Goal: Communication & Community: Participate in discussion

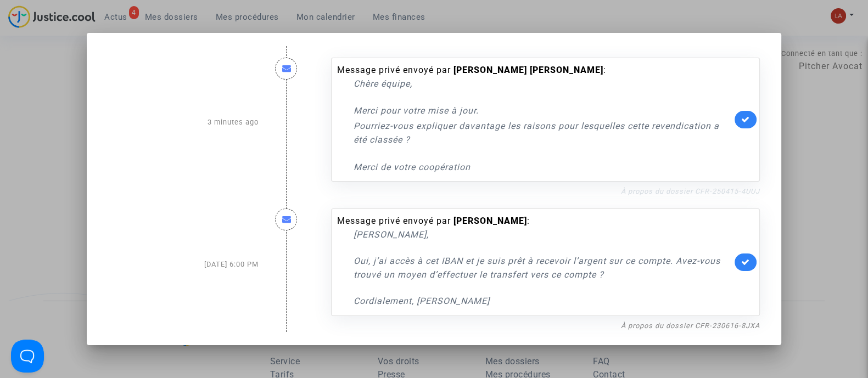
click at [671, 190] on link "À propos du dossier CFR-250415-4UUJ" at bounding box center [690, 191] width 139 height 8
click at [750, 122] on icon at bounding box center [745, 119] width 9 height 8
click at [828, 172] on div at bounding box center [434, 189] width 868 height 378
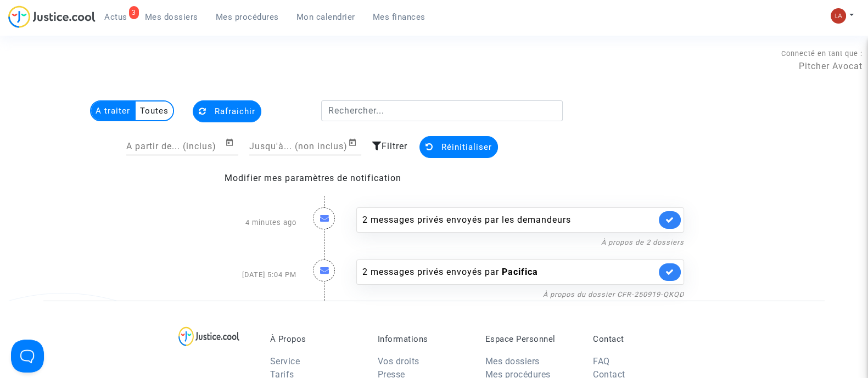
click at [169, 18] on span "Mes dossiers" at bounding box center [171, 17] width 53 height 10
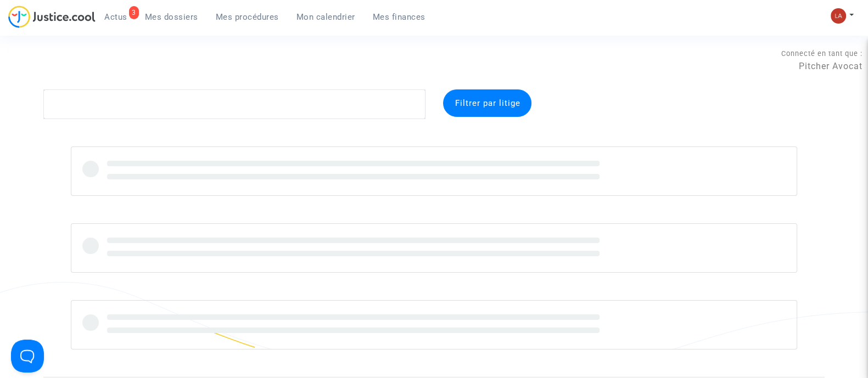
click at [119, 9] on link "3 Actus" at bounding box center [116, 17] width 41 height 16
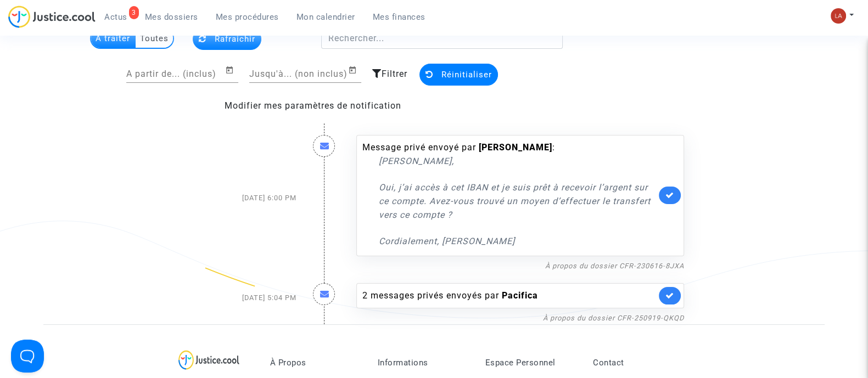
scroll to position [72, 0]
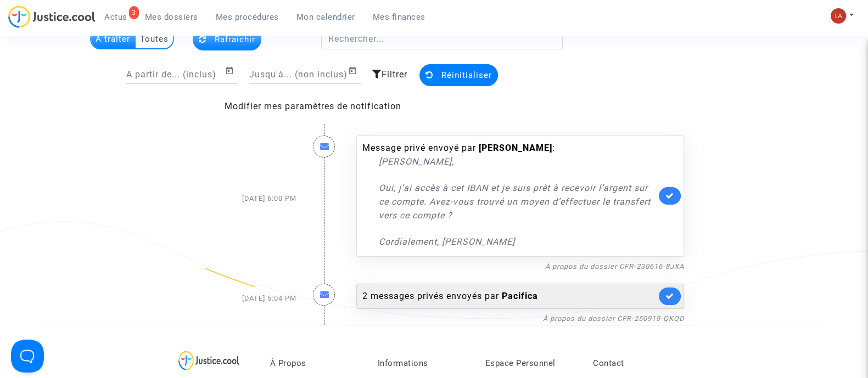
click at [524, 298] on b "Pacifica" at bounding box center [520, 296] width 36 height 10
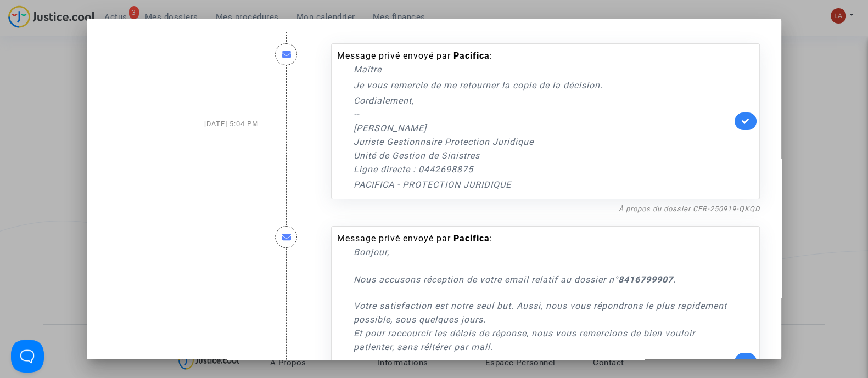
scroll to position [166, 0]
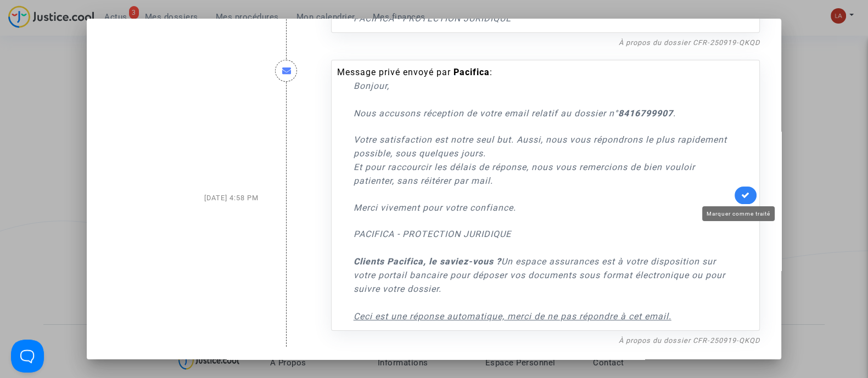
click at [741, 193] on icon at bounding box center [745, 195] width 9 height 8
click at [823, 219] on div at bounding box center [434, 189] width 868 height 378
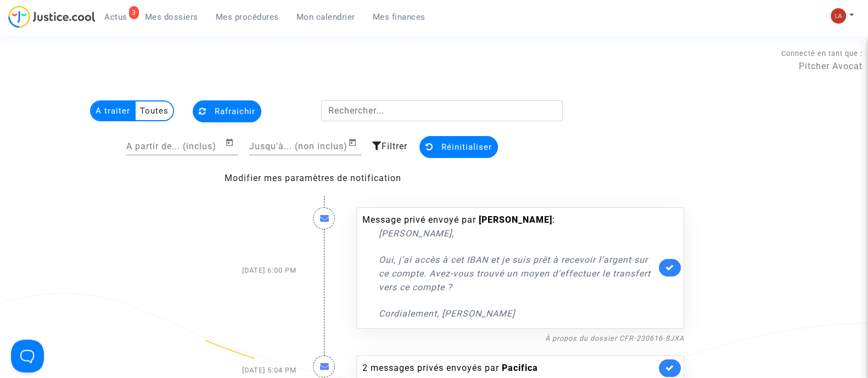
scroll to position [72, 0]
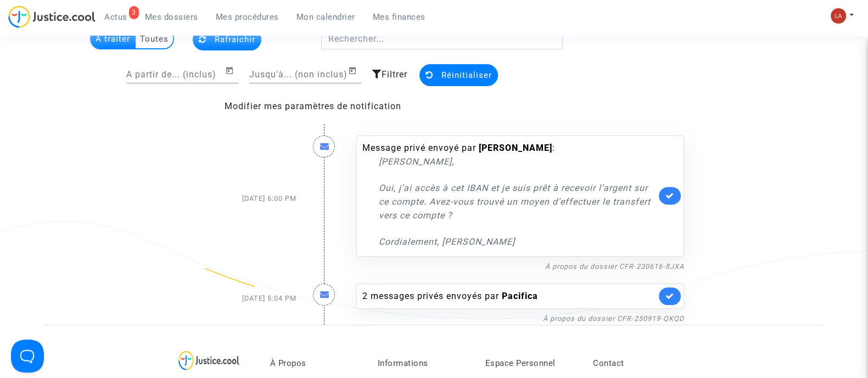
click at [147, 20] on span "Mes dossiers" at bounding box center [171, 17] width 53 height 10
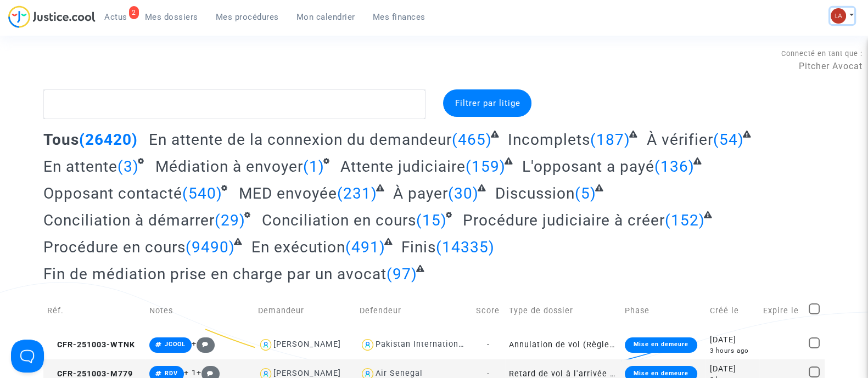
drag, startPoint x: 834, startPoint y: 19, endPoint x: 780, endPoint y: 46, distance: 61.1
click at [834, 18] on img at bounding box center [838, 15] width 15 height 15
click at [763, 63] on link "Changer de compte" at bounding box center [798, 57] width 111 height 18
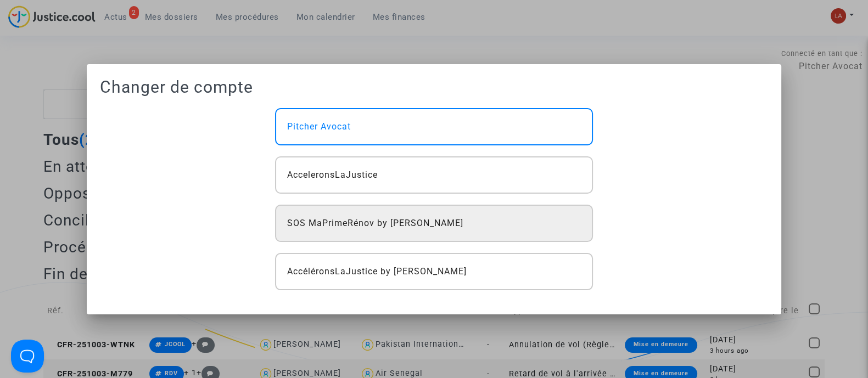
click at [403, 210] on div "SOS MaPrimeRénov by [PERSON_NAME]" at bounding box center [433, 223] width 317 height 37
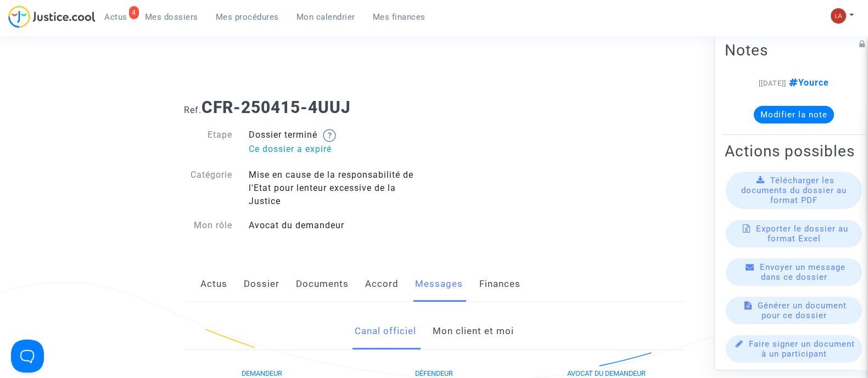
click at [478, 328] on link "Mon client et moi" at bounding box center [472, 331] width 81 height 36
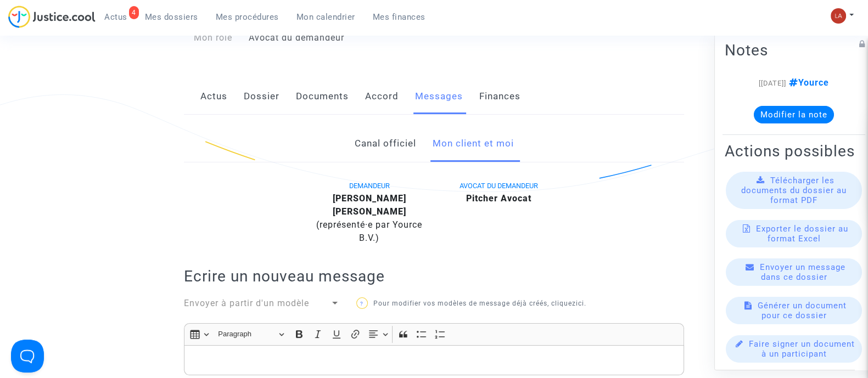
scroll to position [187, 0]
click at [389, 159] on link "Canal officiel" at bounding box center [384, 145] width 61 height 36
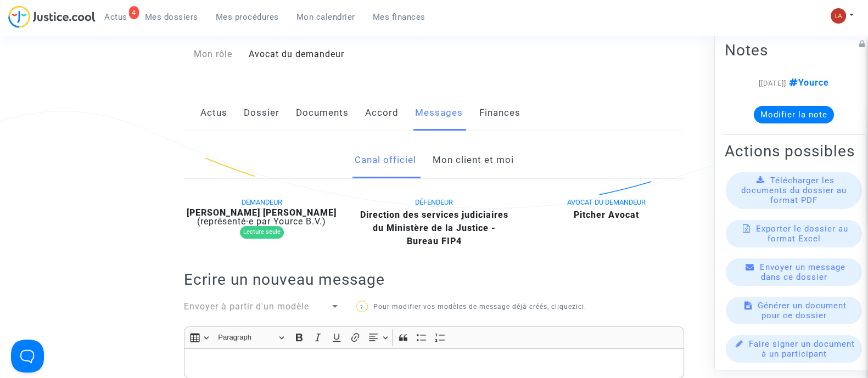
scroll to position [171, 0]
click at [321, 98] on link "Documents" at bounding box center [322, 114] width 53 height 36
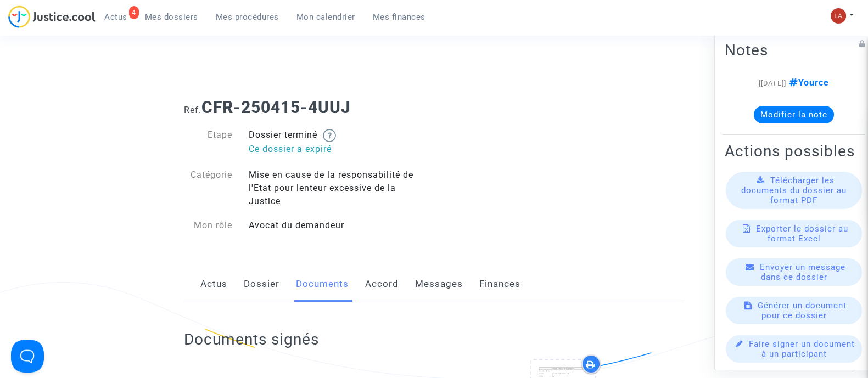
click at [255, 287] on link "Dossier" at bounding box center [262, 284] width 36 height 36
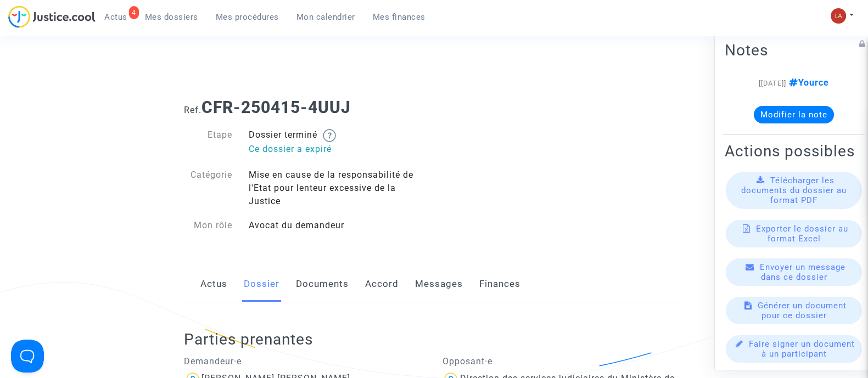
click at [336, 301] on link "Documents" at bounding box center [322, 284] width 53 height 36
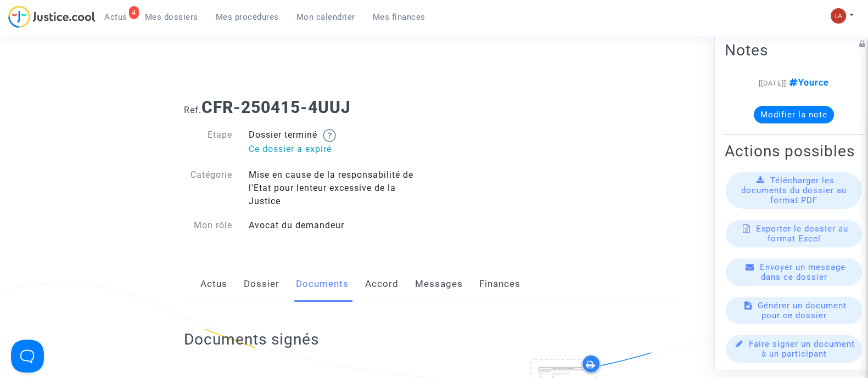
click at [415, 291] on link "Messages" at bounding box center [439, 284] width 48 height 36
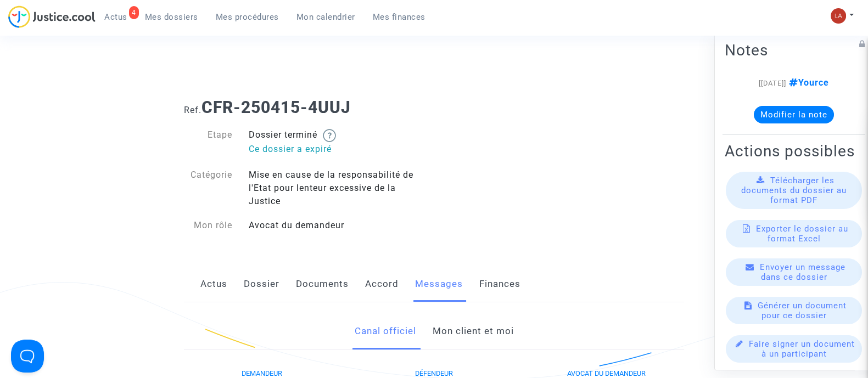
click at [489, 324] on link "Mon client et moi" at bounding box center [472, 331] width 81 height 36
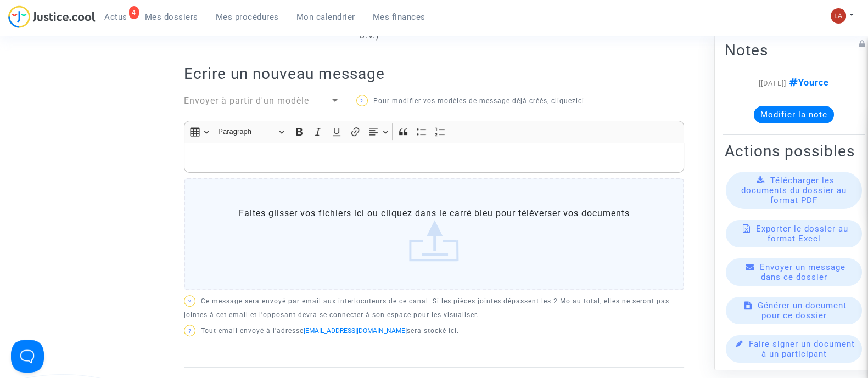
scroll to position [386, 0]
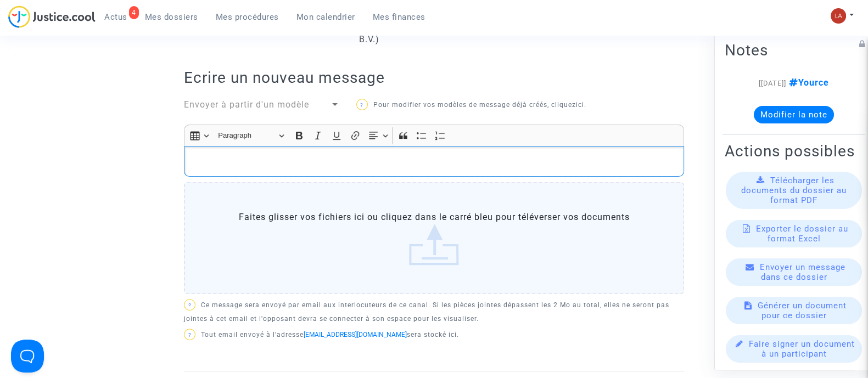
click at [349, 162] on p "Rich Text Editor, main" at bounding box center [434, 162] width 489 height 14
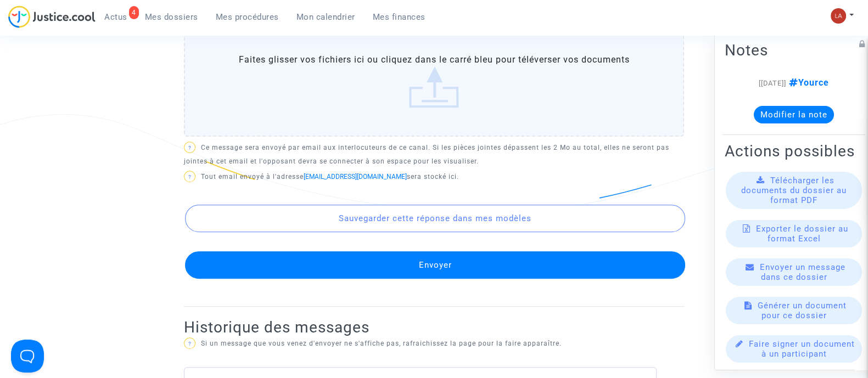
scroll to position [653, 0]
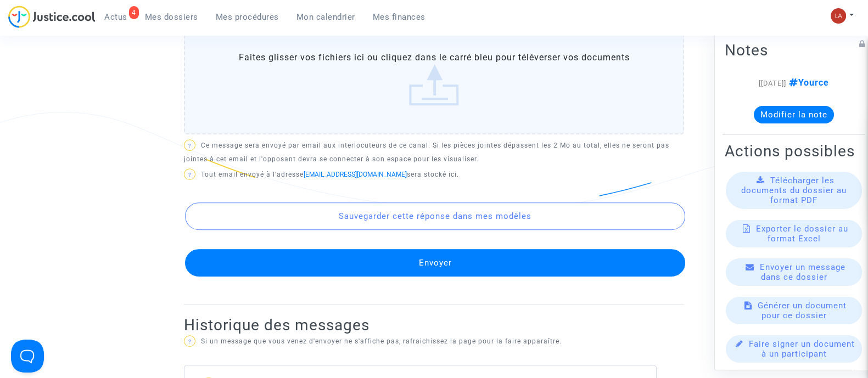
click at [306, 268] on button "Envoyer" at bounding box center [435, 262] width 500 height 27
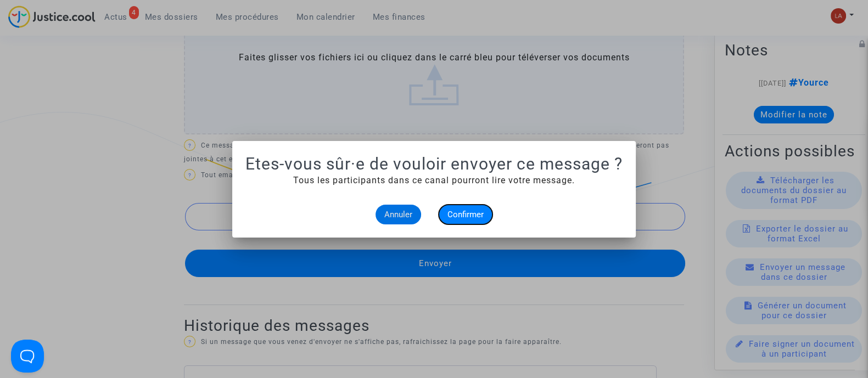
click at [466, 210] on span "Confirmer" at bounding box center [465, 215] width 36 height 10
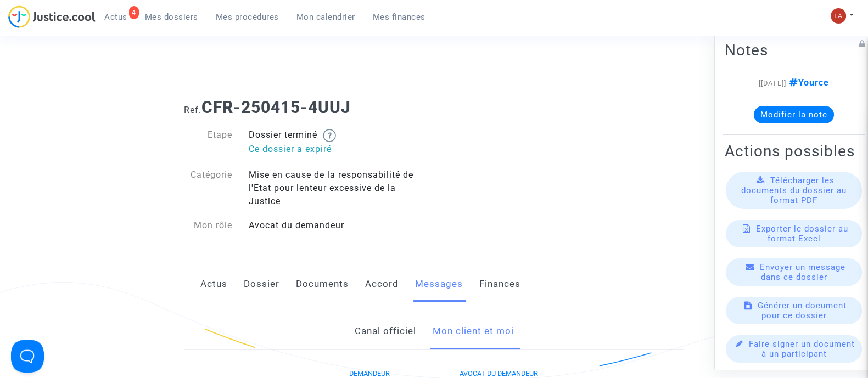
scroll to position [653, 0]
